Goal: Check status: Check status

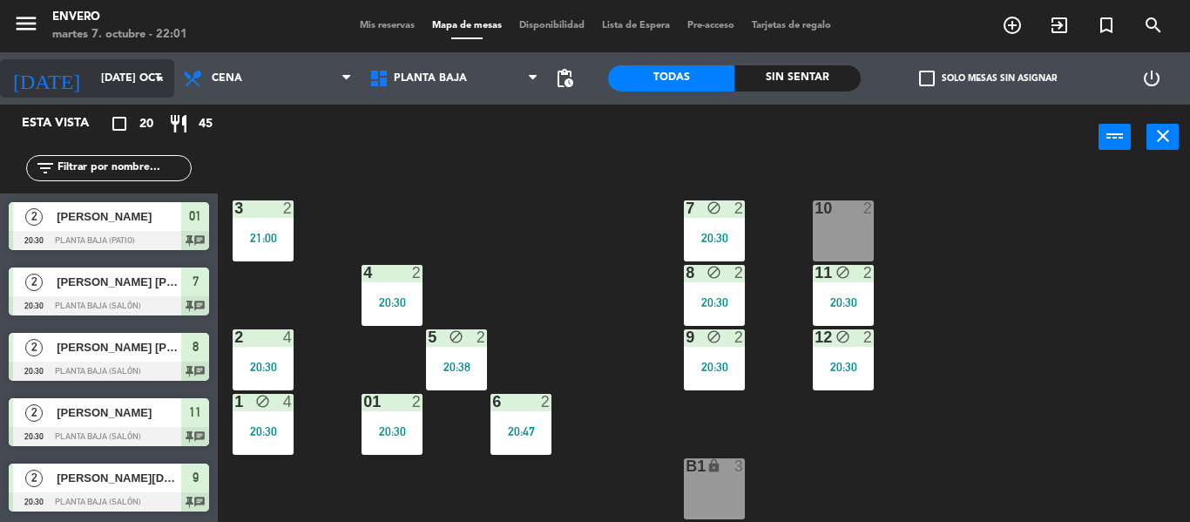
click at [132, 91] on input "[DATE] oct." at bounding box center [165, 79] width 147 height 30
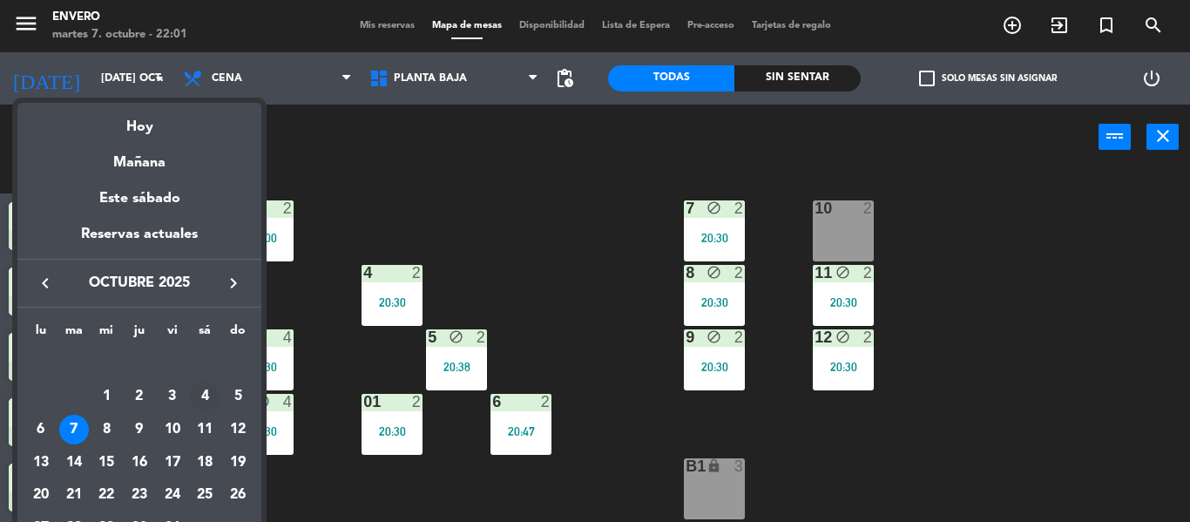
click at [202, 395] on div "4" at bounding box center [205, 397] width 30 height 30
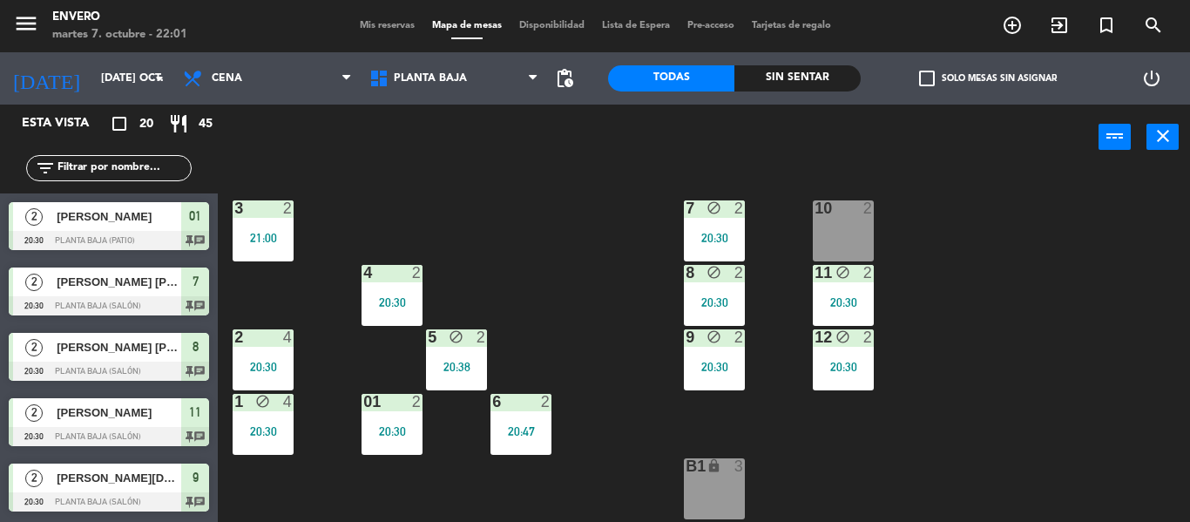
type input "sáb. [DATE]"
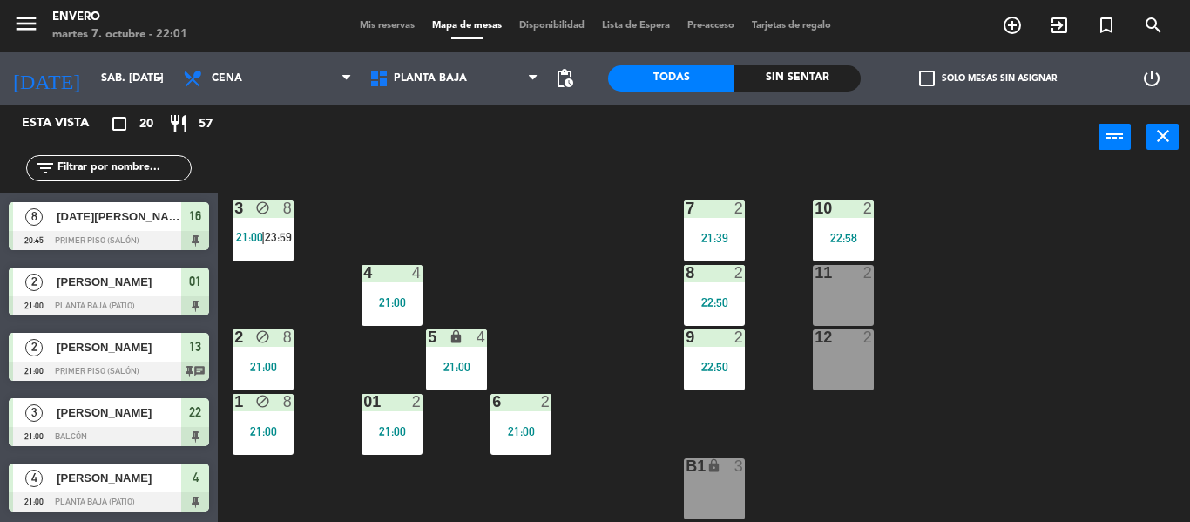
click at [130, 170] on input "text" at bounding box center [123, 168] width 135 height 19
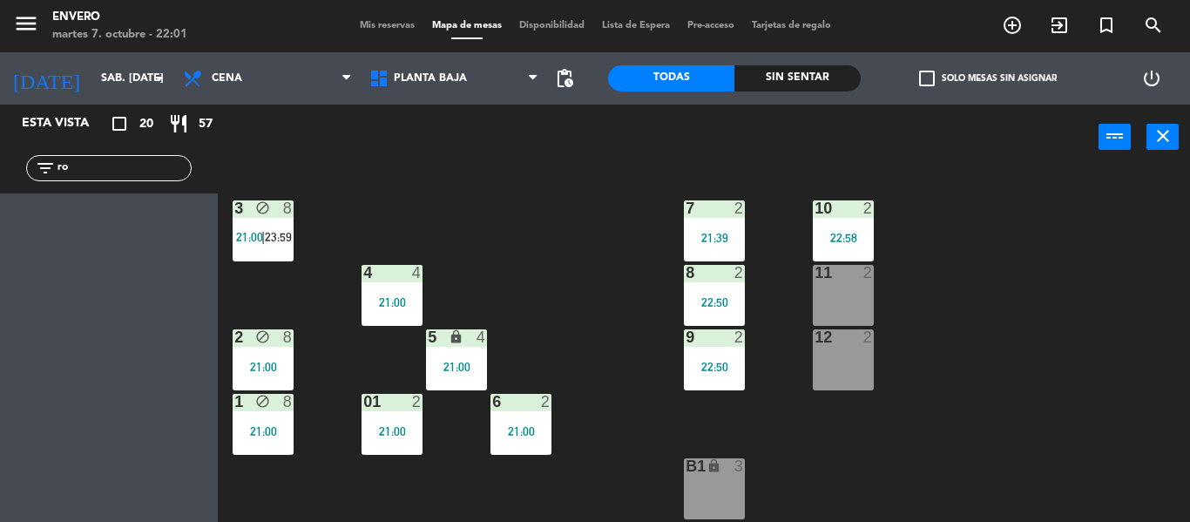
type input "r"
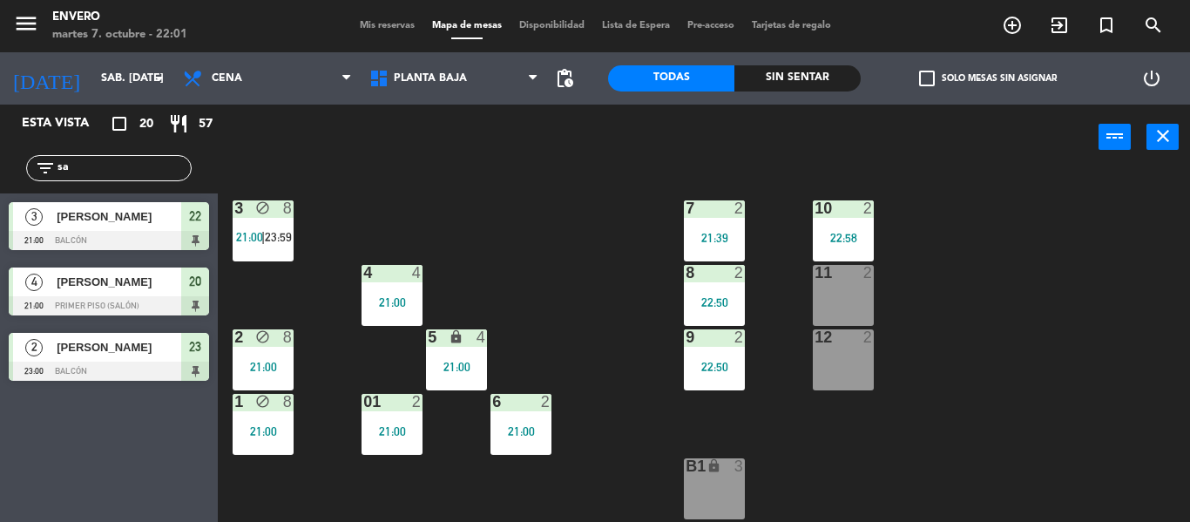
type input "s"
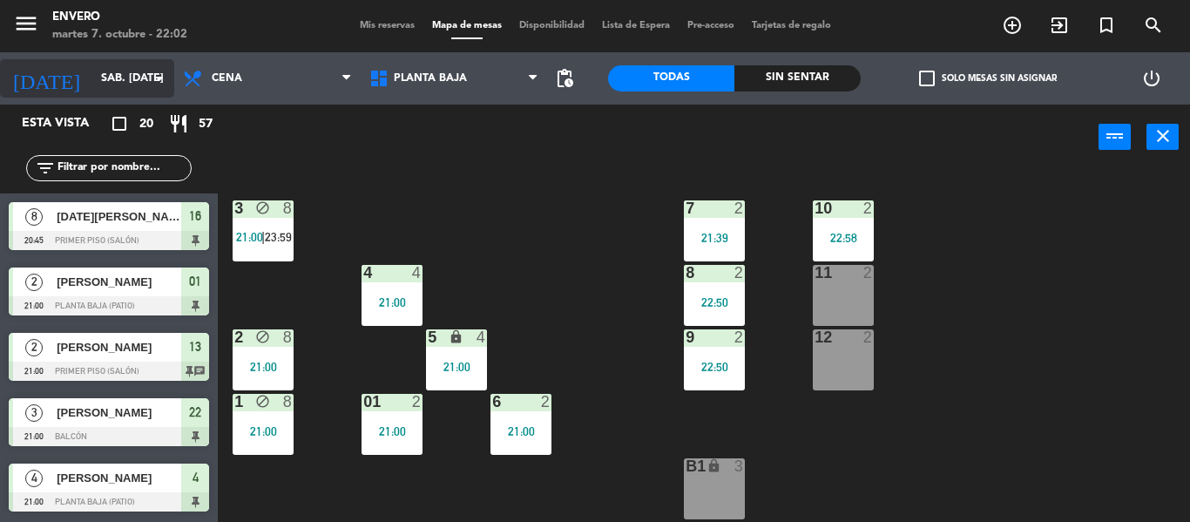
click at [148, 79] on input "sáb. [DATE]" at bounding box center [165, 79] width 147 height 30
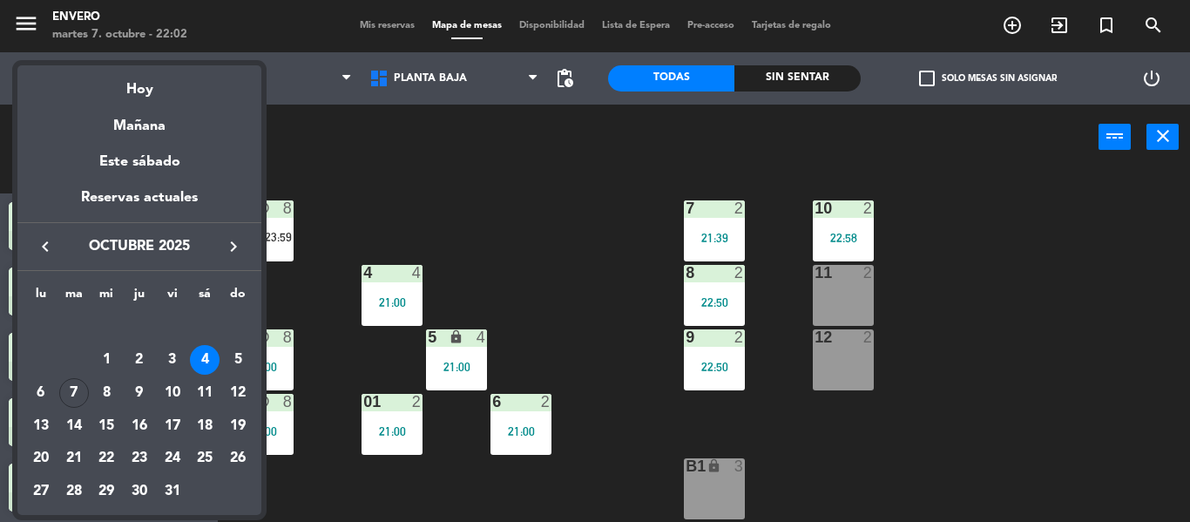
click at [47, 250] on icon "keyboard_arrow_left" at bounding box center [45, 246] width 21 height 21
click at [212, 454] on div "27" at bounding box center [205, 459] width 30 height 30
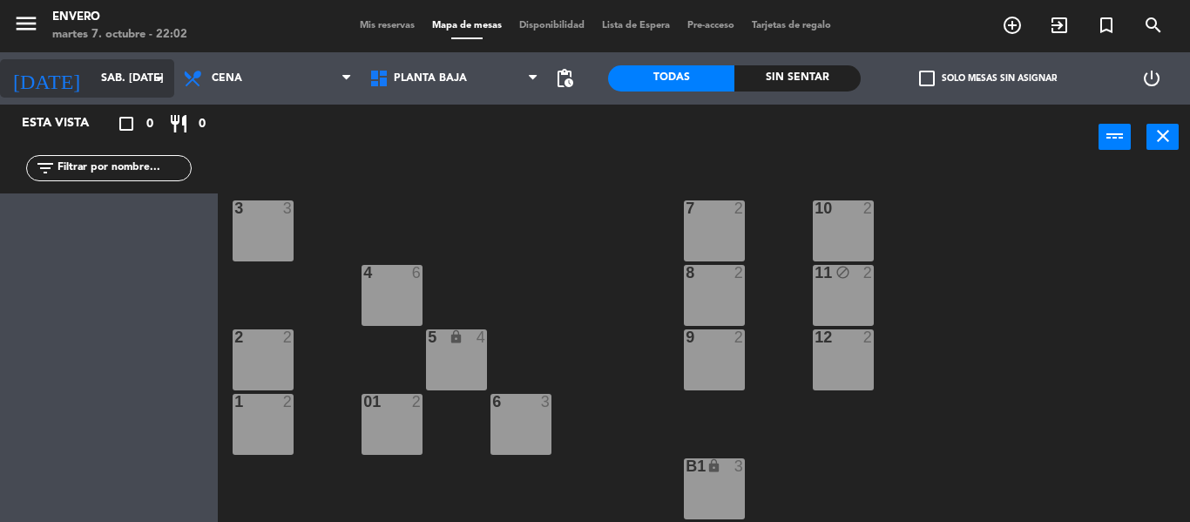
click at [103, 68] on input "sáb. [DATE]" at bounding box center [165, 79] width 147 height 30
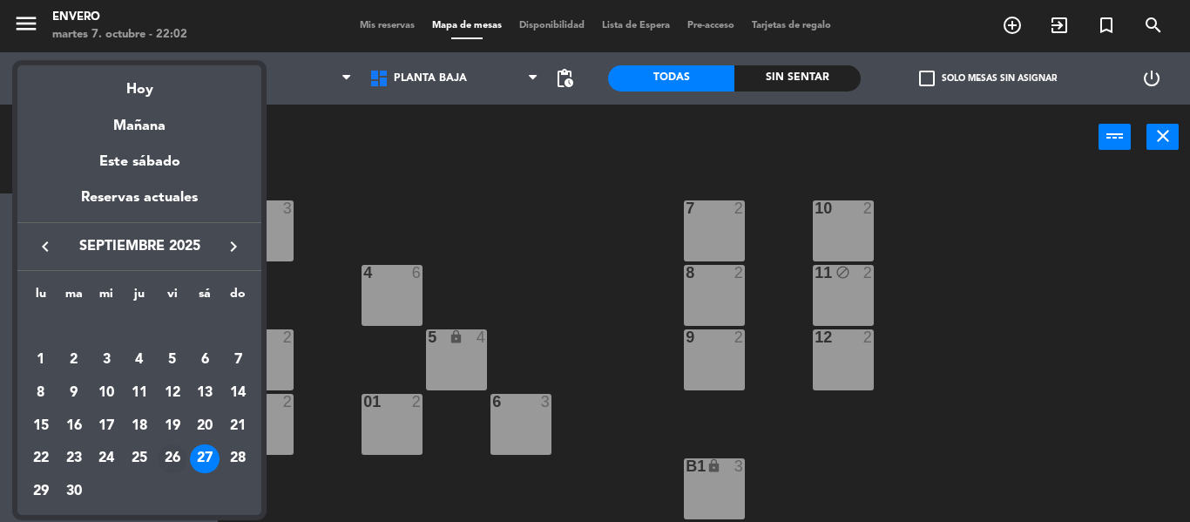
click at [178, 462] on div "26" at bounding box center [173, 459] width 30 height 30
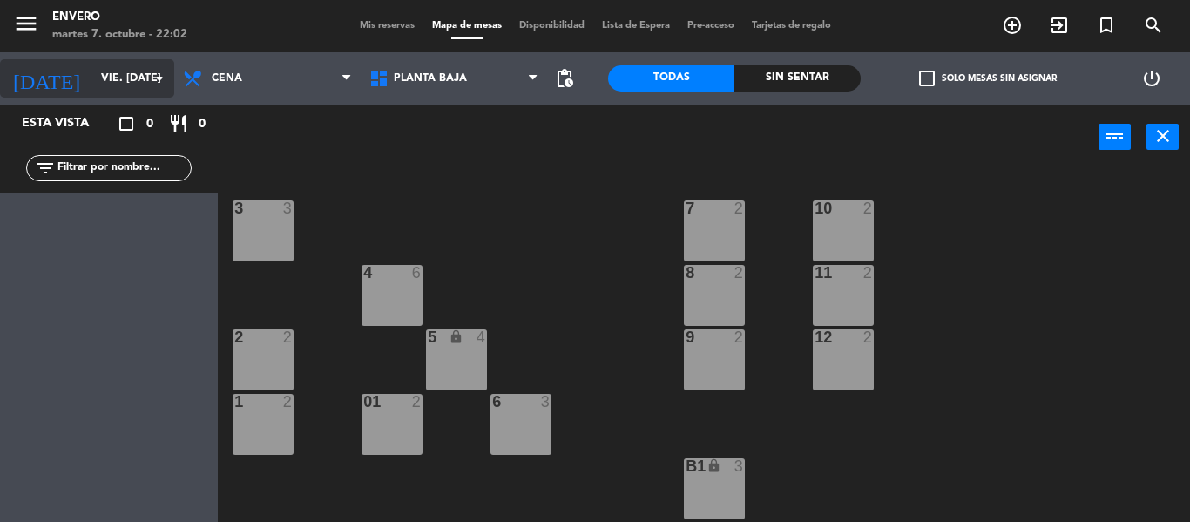
click at [92, 91] on input "vie. [DATE]" at bounding box center [165, 79] width 147 height 30
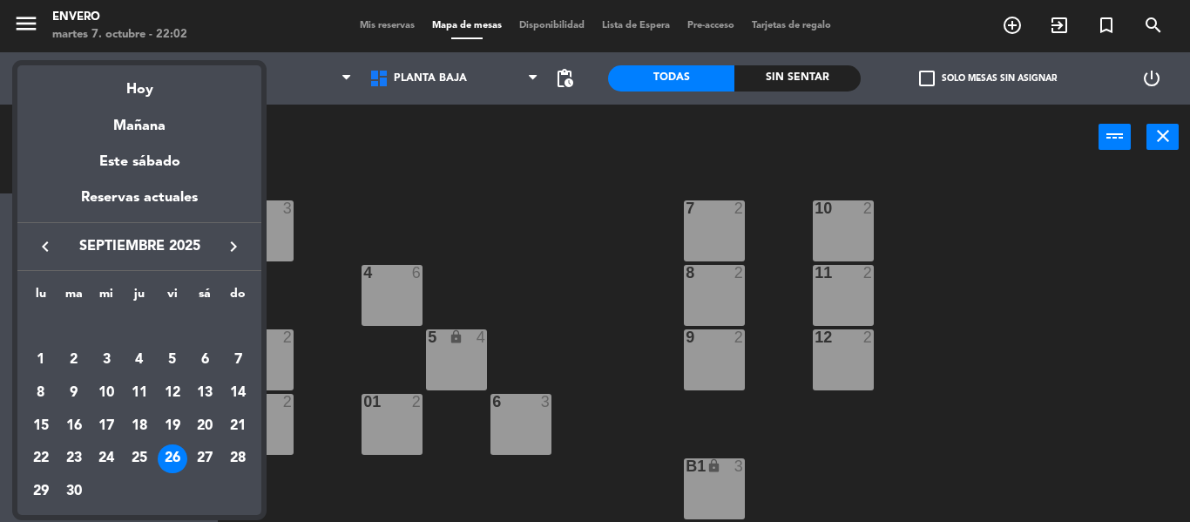
click at [231, 243] on icon "keyboard_arrow_right" at bounding box center [233, 246] width 21 height 21
click at [210, 366] on div "4" at bounding box center [205, 360] width 30 height 30
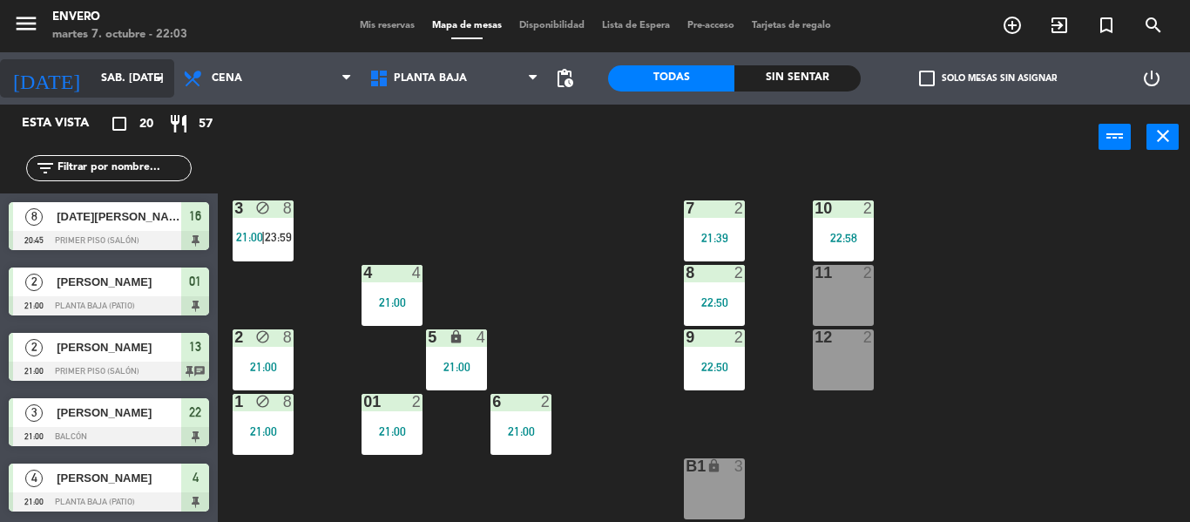
click at [92, 68] on input "sáb. [DATE]" at bounding box center [165, 79] width 147 height 30
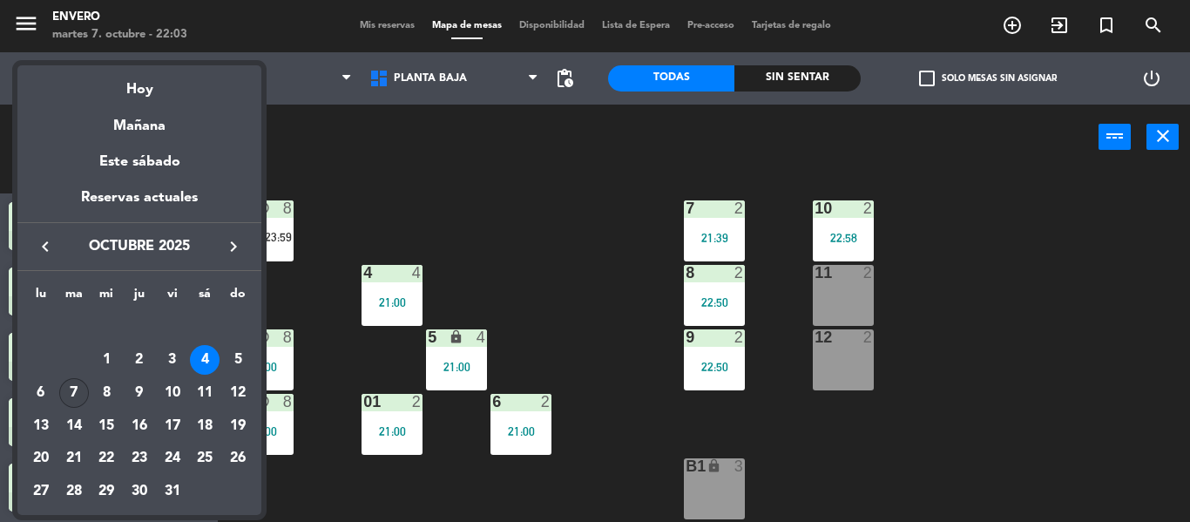
click at [78, 393] on div "7" at bounding box center [74, 393] width 30 height 30
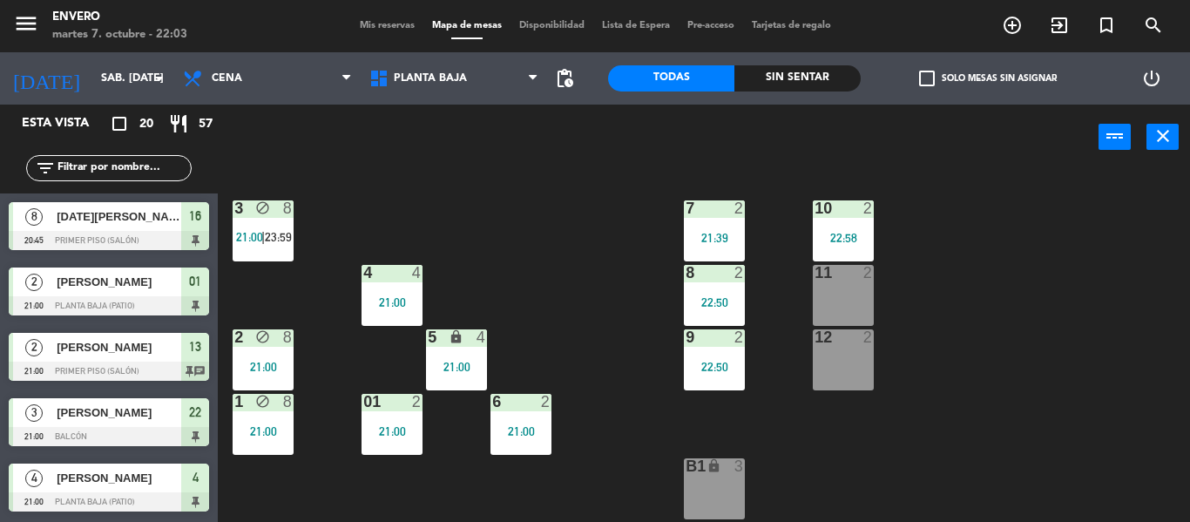
type input "[DATE] oct."
